Goal: Transaction & Acquisition: Purchase product/service

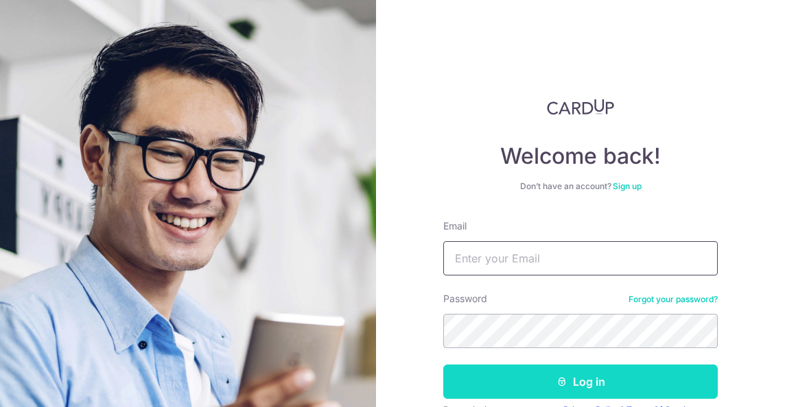
type input "[EMAIL_ADDRESS][DOMAIN_NAME]"
click at [539, 383] on button "Log in" at bounding box center [580, 382] width 274 height 34
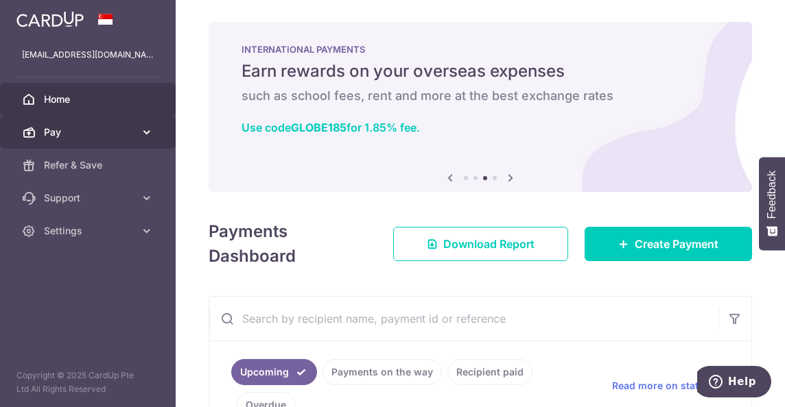
click at [81, 126] on span "Pay" at bounding box center [89, 133] width 91 height 14
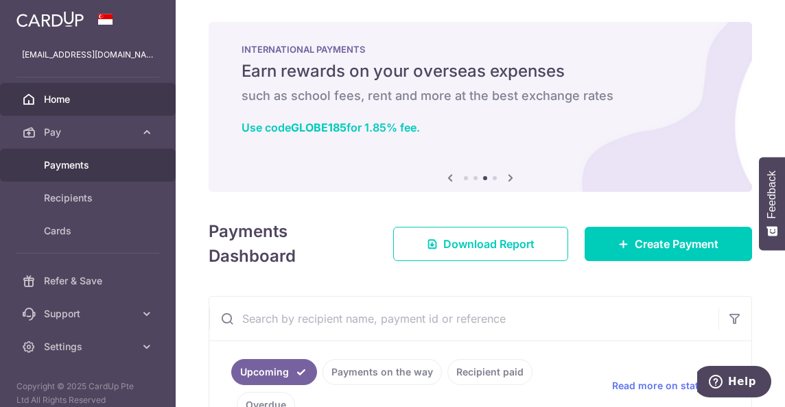
click at [69, 166] on span "Payments" at bounding box center [89, 165] width 91 height 14
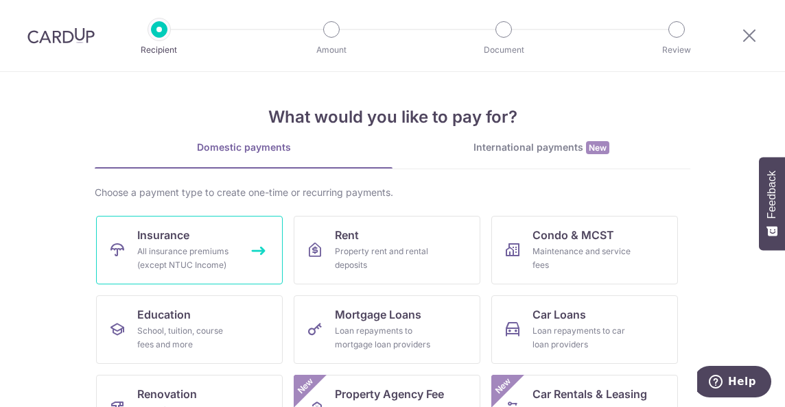
click at [177, 241] on span "Insurance" at bounding box center [163, 235] width 52 height 16
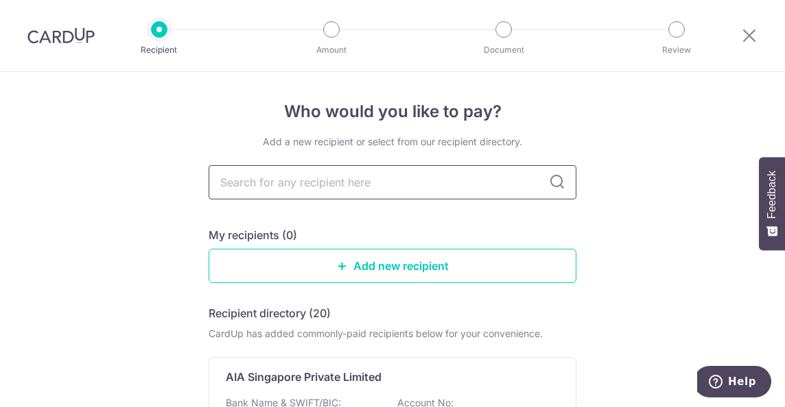
click at [365, 174] on input "text" at bounding box center [393, 182] width 368 height 34
type input "aia"
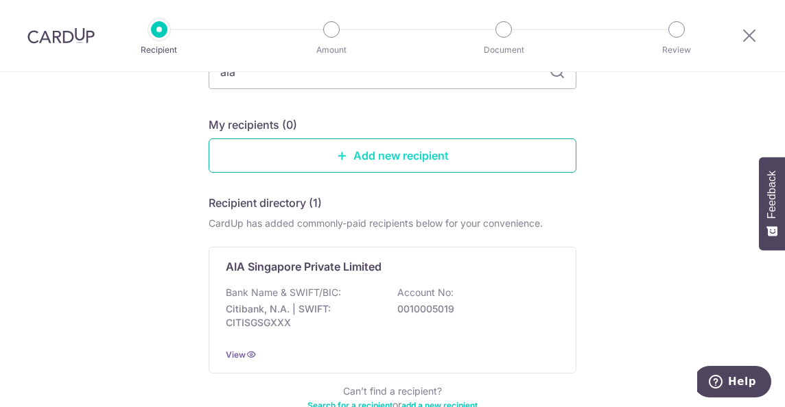
scroll to position [113, 0]
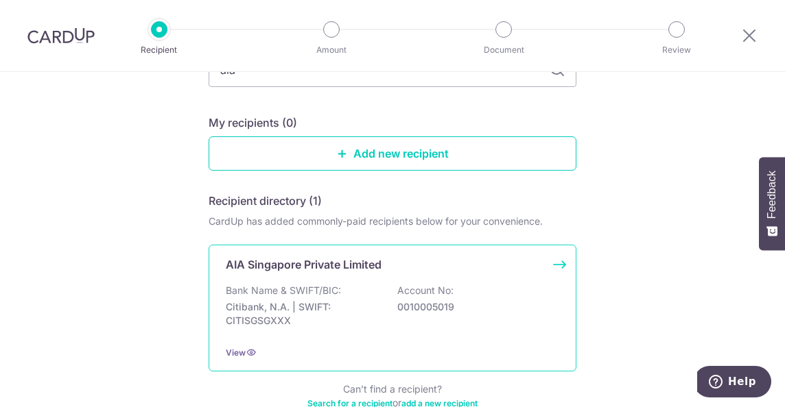
click at [328, 266] on p "AIA Singapore Private Limited" at bounding box center [304, 265] width 156 height 16
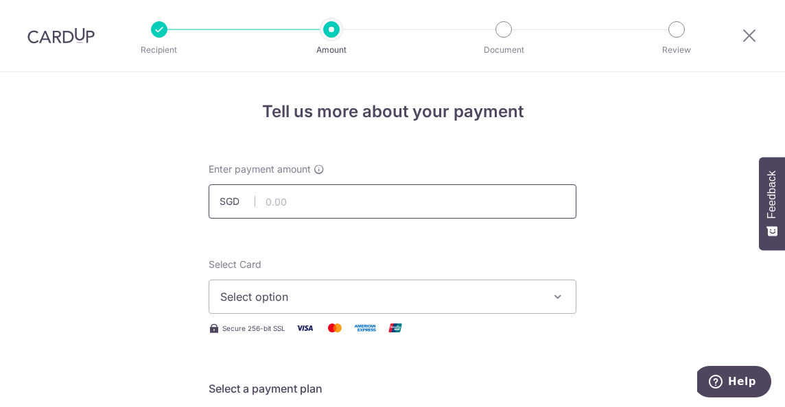
click at [374, 195] on input "text" at bounding box center [393, 202] width 368 height 34
type input "2,049.00"
click at [545, 311] on button "Select option" at bounding box center [393, 297] width 368 height 34
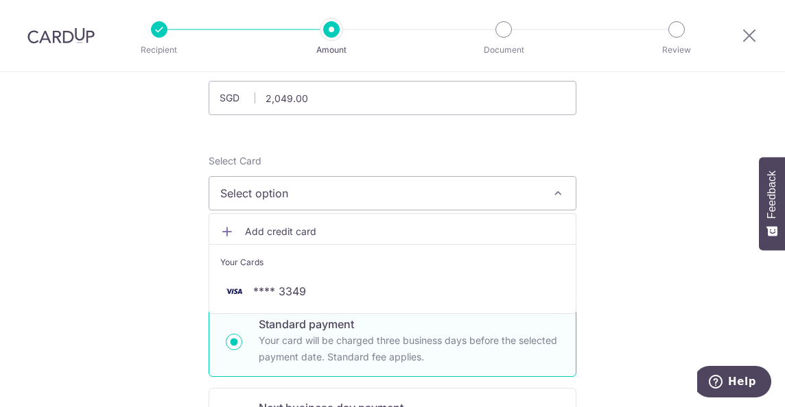
scroll to position [106, 0]
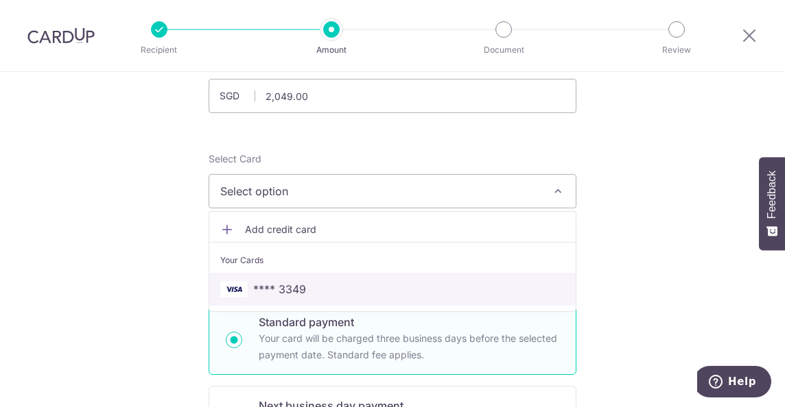
click at [413, 283] on span "**** 3349" at bounding box center [392, 289] width 344 height 16
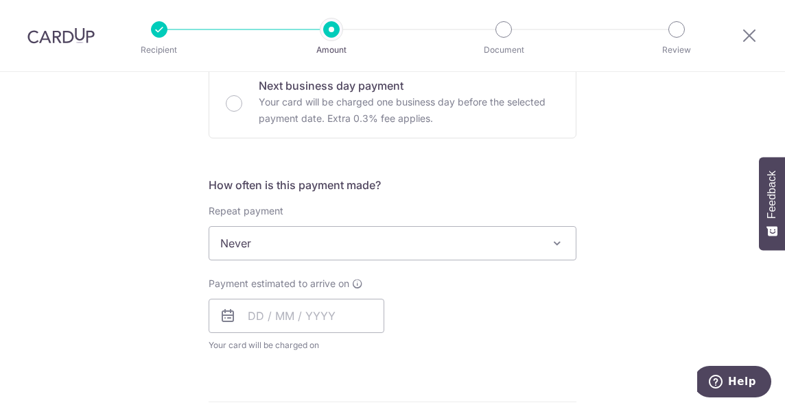
scroll to position [427, 0]
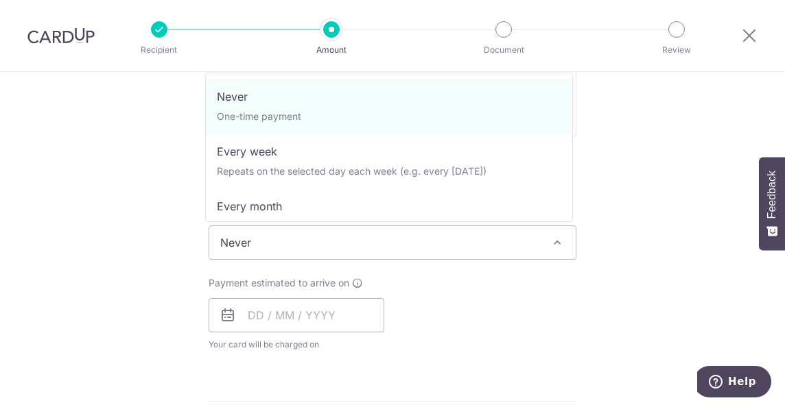
click at [334, 239] on span "Never" at bounding box center [392, 242] width 366 height 33
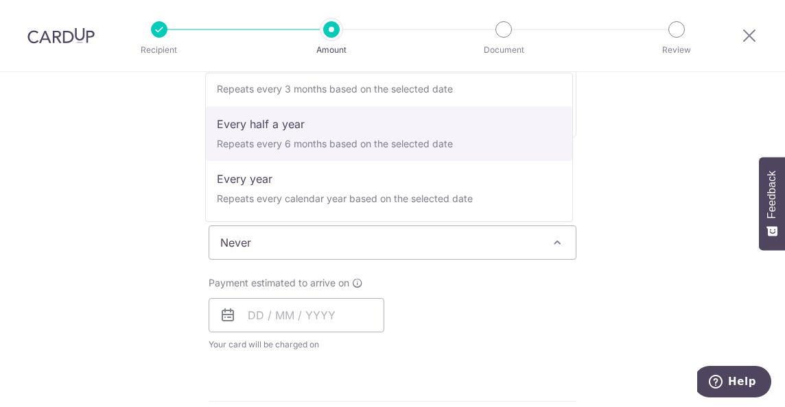
scroll to position [191, 0]
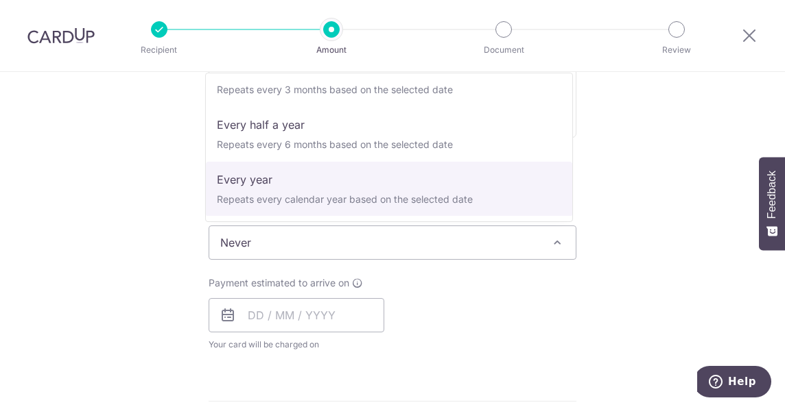
select select "6"
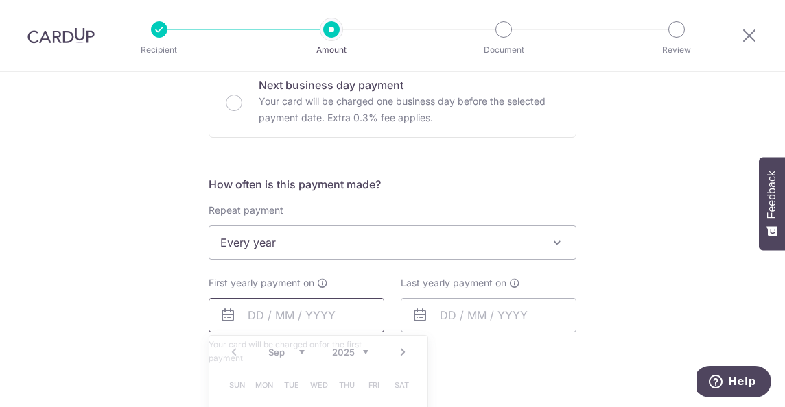
click at [266, 316] on input "text" at bounding box center [297, 315] width 176 height 34
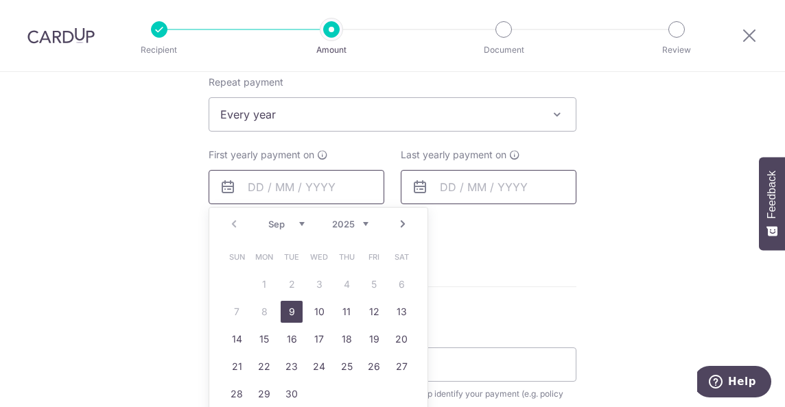
scroll to position [558, 0]
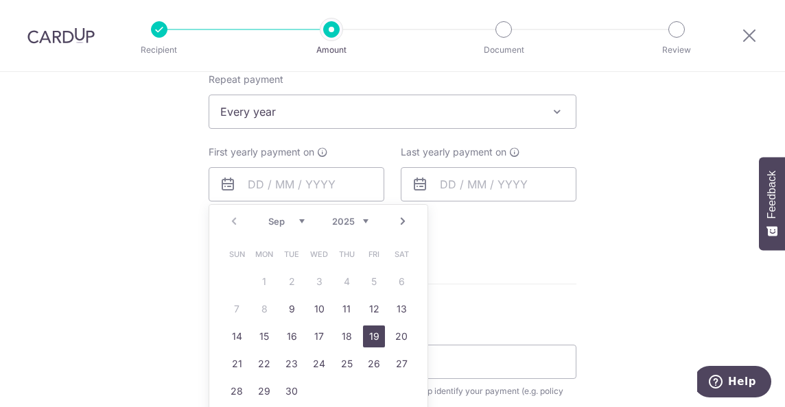
click at [371, 342] on link "19" at bounding box center [374, 337] width 22 height 22
type input "[DATE]"
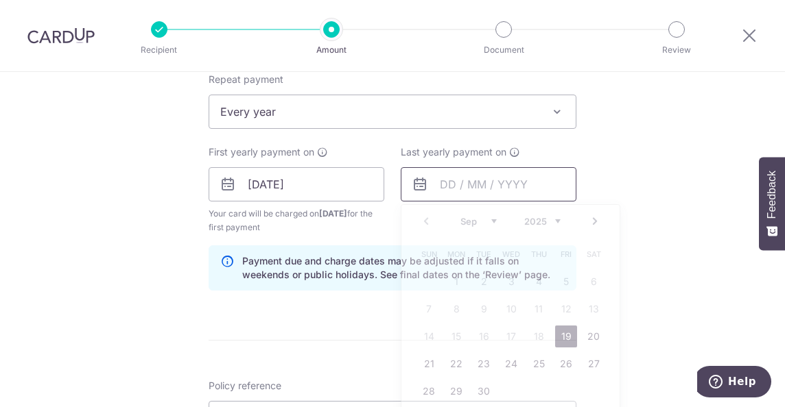
click at [459, 189] on input "text" at bounding box center [489, 184] width 176 height 34
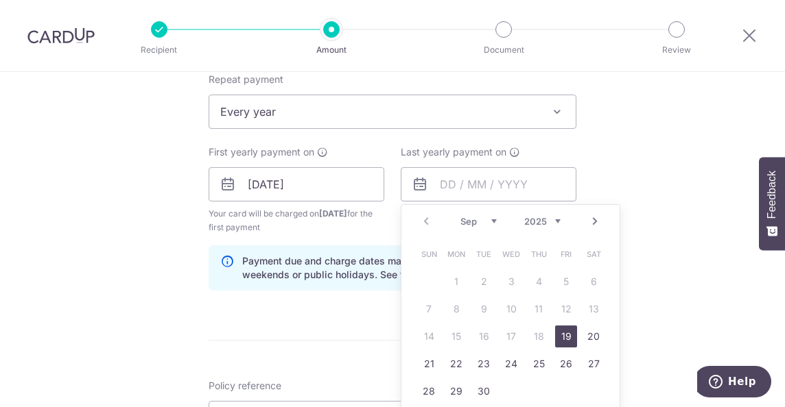
click at [552, 219] on select "2025 2026 2027 2028 2029 2030 2031 2032 2033 2034 2035" at bounding box center [542, 221] width 36 height 11
click at [423, 358] on link "19" at bounding box center [429, 364] width 22 height 22
type input "19/09/2027"
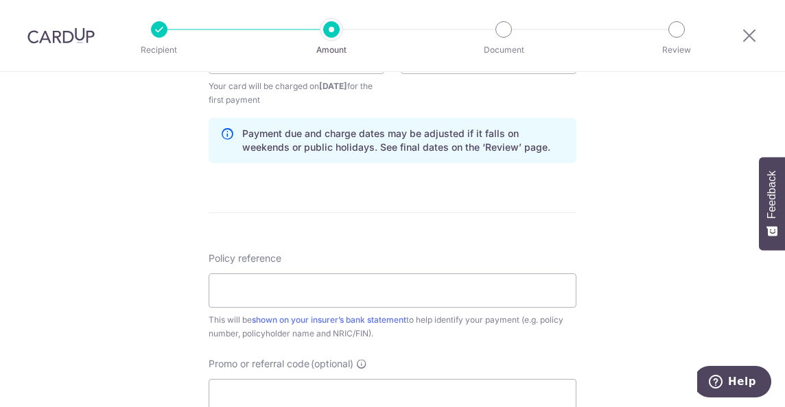
scroll to position [687, 0]
click at [497, 297] on input "Policy reference" at bounding box center [393, 289] width 368 height 34
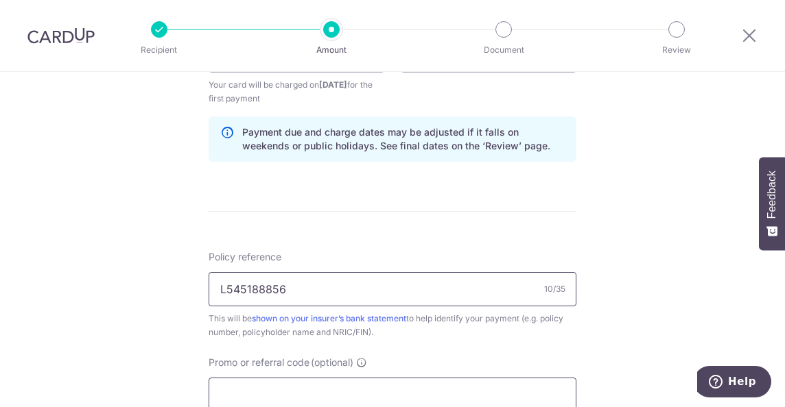
type input "L545188856"
click at [445, 395] on input "Promo or referral code (optional)" at bounding box center [393, 395] width 368 height 34
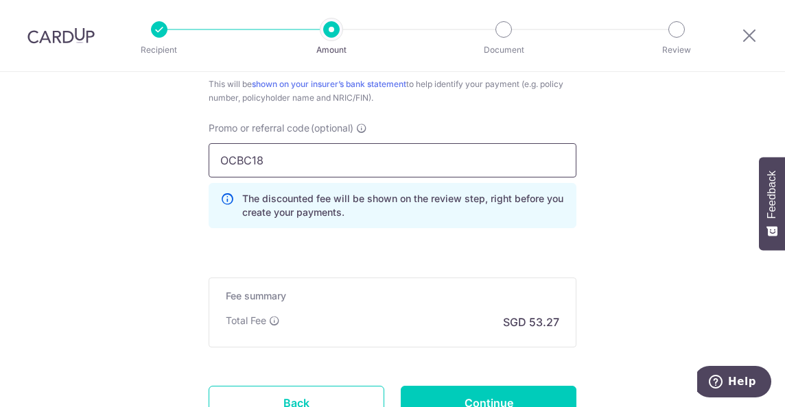
scroll to position [943, 0]
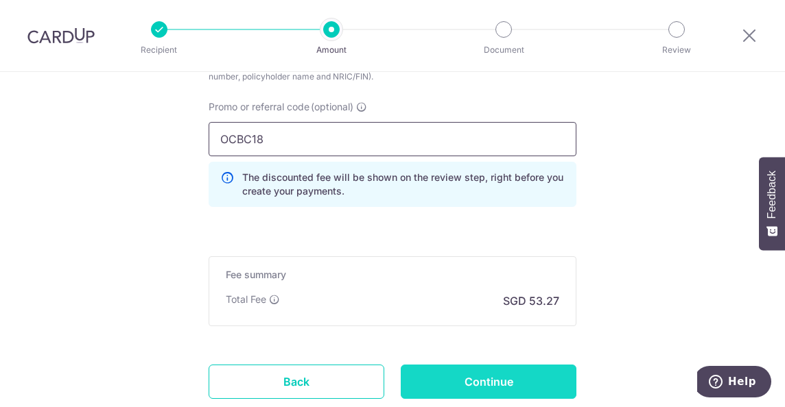
type input "OCBC18"
click at [473, 379] on input "Continue" at bounding box center [489, 382] width 176 height 34
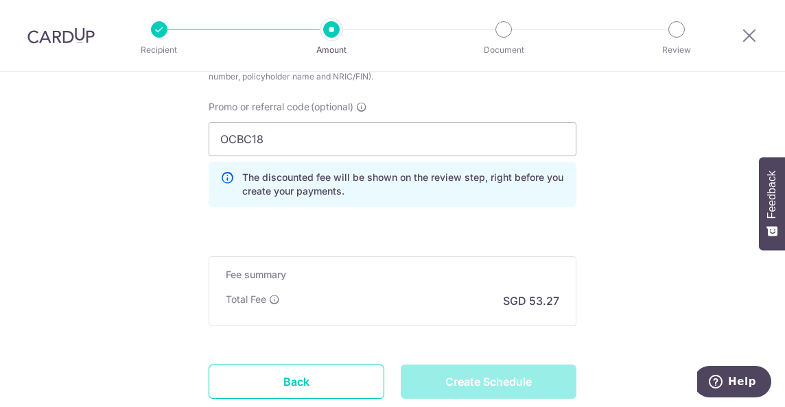
type input "Create Schedule"
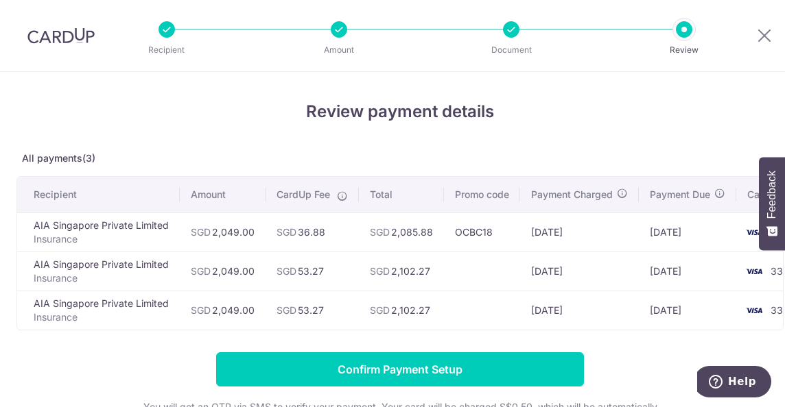
scroll to position [0, 33]
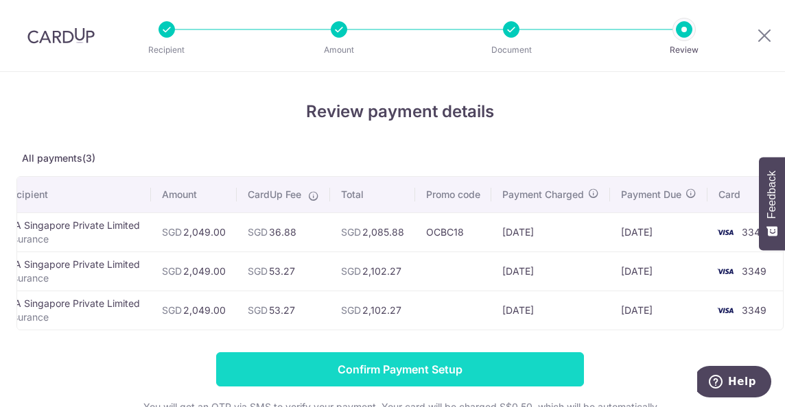
click at [406, 378] on input "Confirm Payment Setup" at bounding box center [400, 370] width 368 height 34
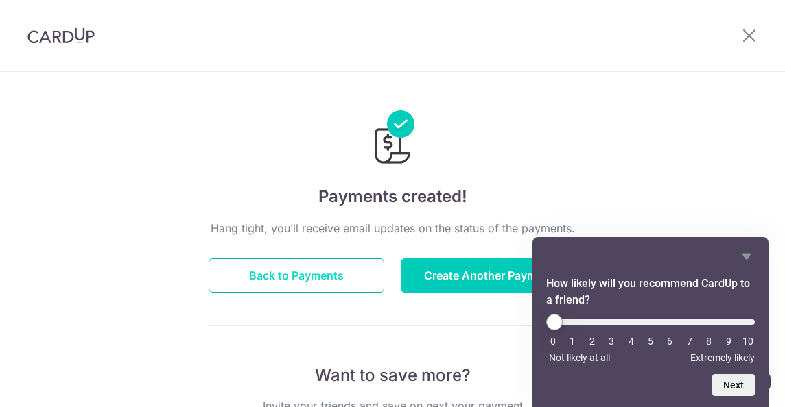
click at [337, 278] on button "Back to Payments" at bounding box center [297, 276] width 176 height 34
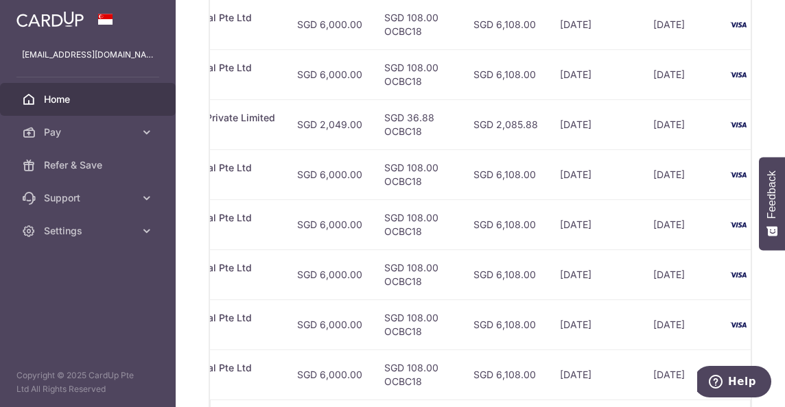
scroll to position [720, 0]
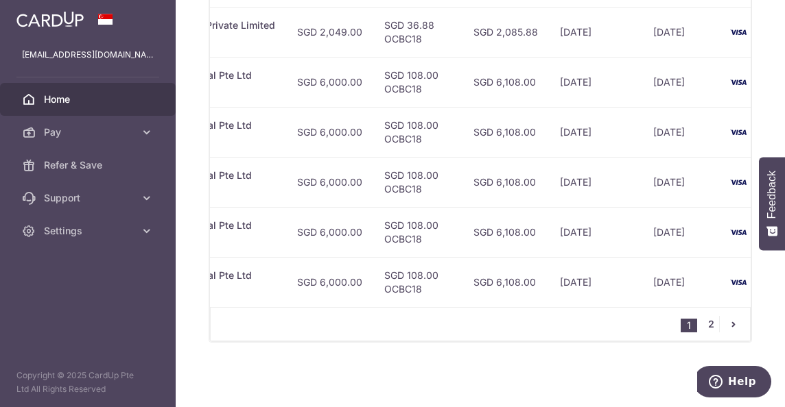
click at [705, 325] on link "2" at bounding box center [710, 324] width 16 height 16
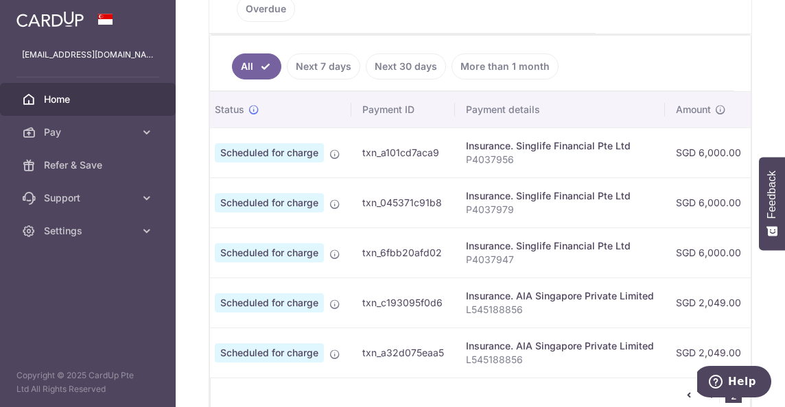
scroll to position [0, 33]
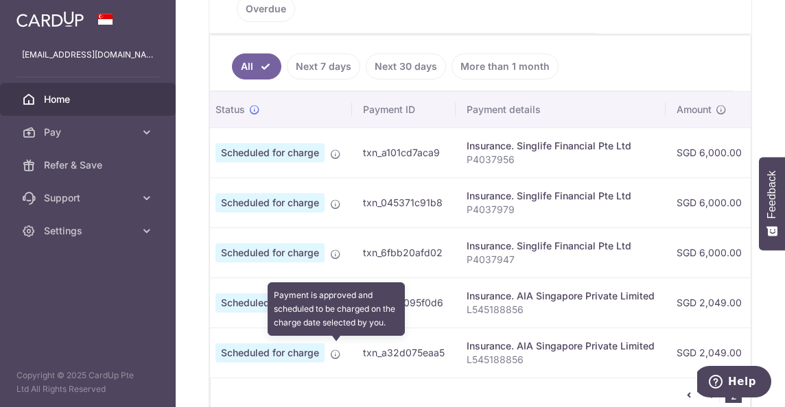
click at [332, 349] on icon at bounding box center [335, 354] width 11 height 11
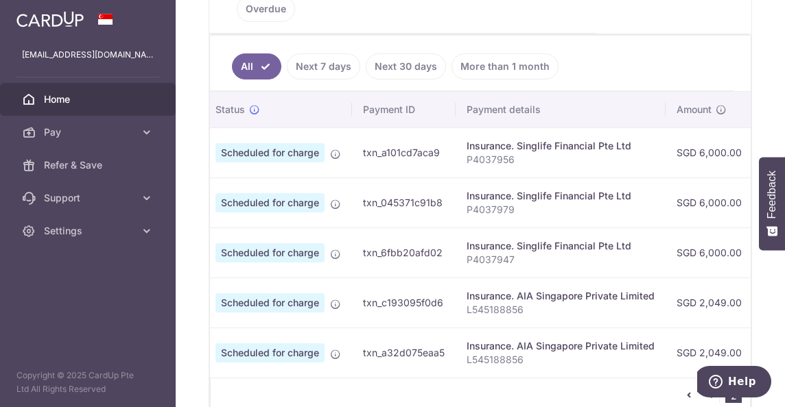
click at [296, 353] on span "Scheduled for charge" at bounding box center [269, 353] width 109 height 19
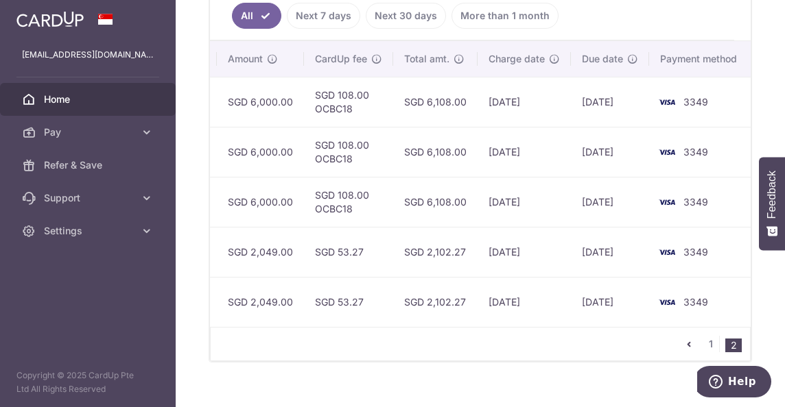
scroll to position [451, 0]
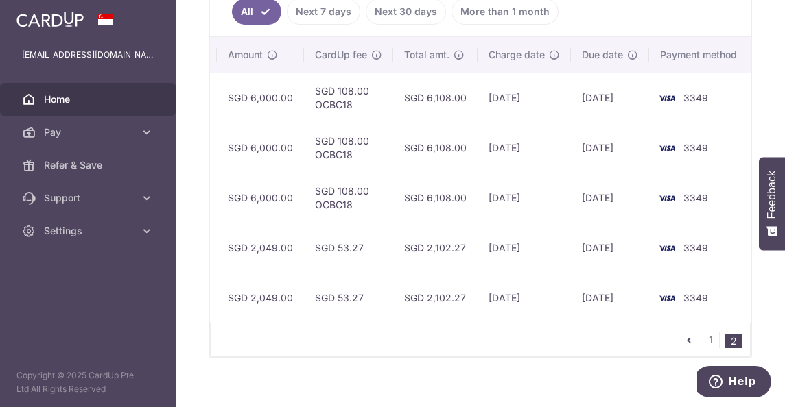
click at [665, 292] on img at bounding box center [666, 298] width 27 height 16
click at [608, 303] on td "19/09/2027" at bounding box center [610, 298] width 78 height 50
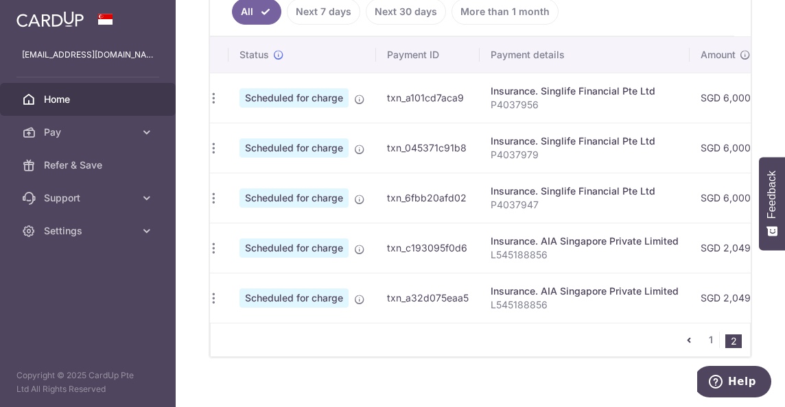
scroll to position [0, 0]
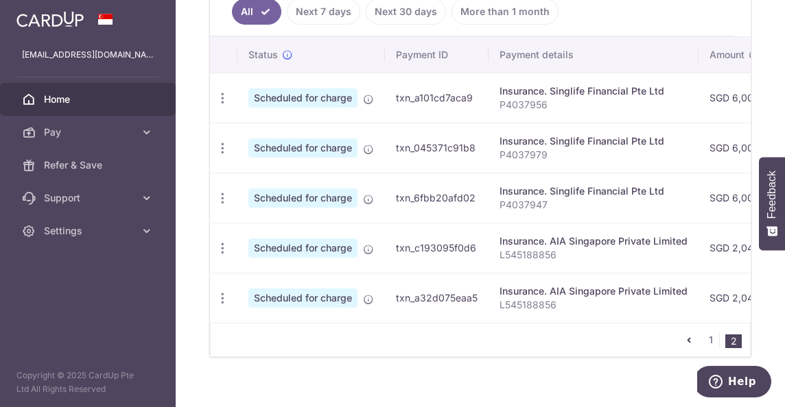
click at [329, 296] on span "Scheduled for charge" at bounding box center [302, 298] width 109 height 19
click at [217, 106] on icon "button" at bounding box center [222, 98] width 14 height 14
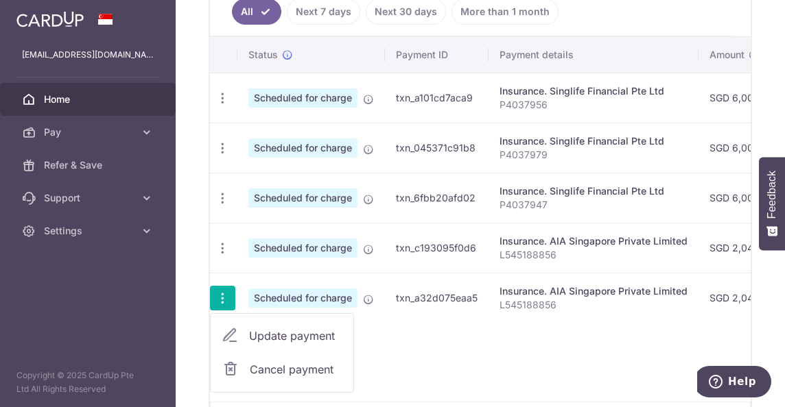
click at [258, 368] on span "Cancel payment" at bounding box center [296, 370] width 92 height 16
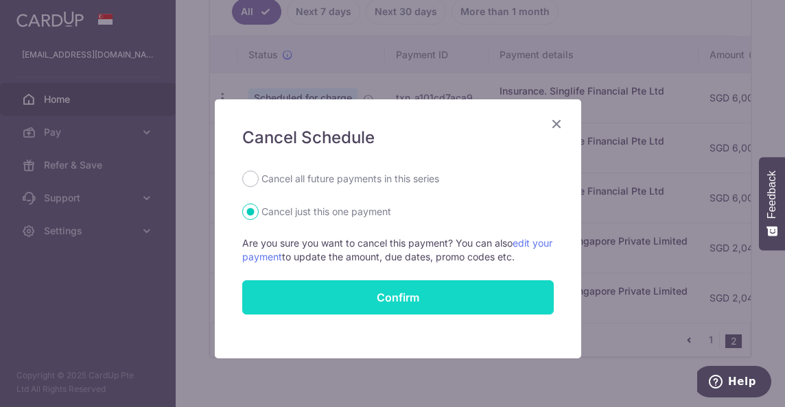
click at [378, 292] on button "Confirm" at bounding box center [397, 298] width 311 height 34
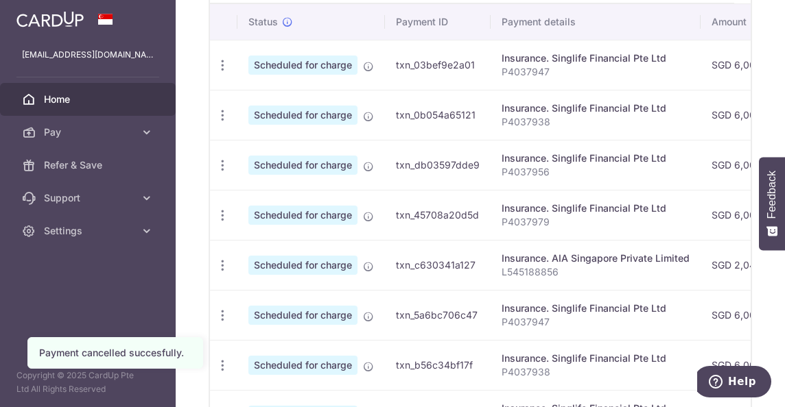
scroll to position [720, 0]
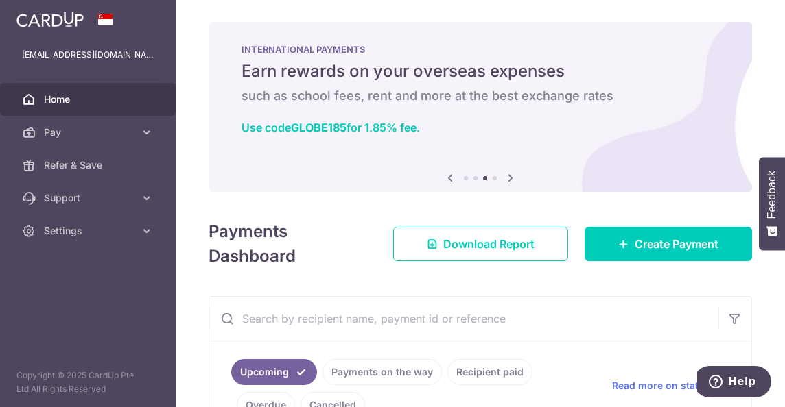
drag, startPoint x: 473, startPoint y: 98, endPoint x: 461, endPoint y: 117, distance: 22.5
click at [473, 98] on h6 "such as school fees, rent and more at the best exchange rates" at bounding box center [479, 96] width 477 height 16
